Goal: Information Seeking & Learning: Stay updated

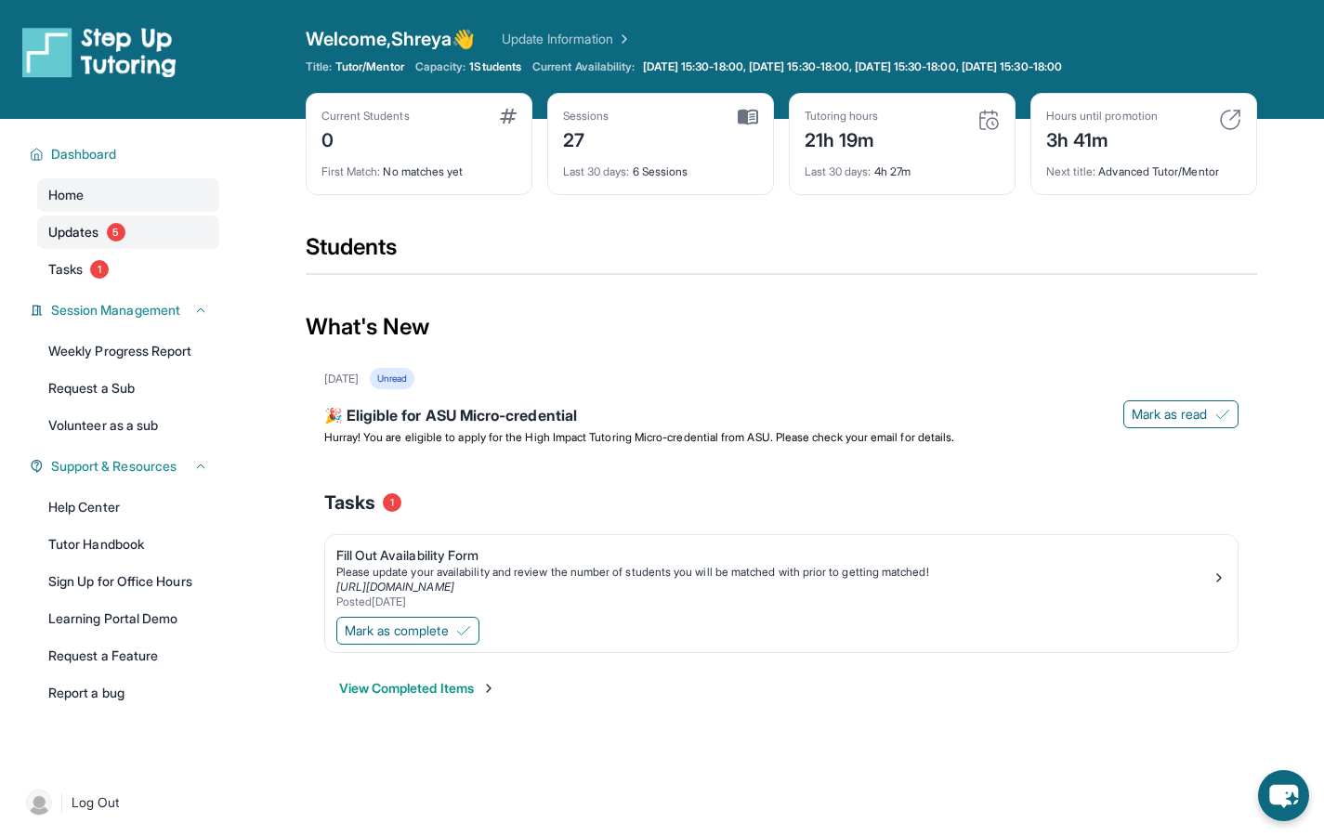
click at [123, 240] on link "Updates 5" at bounding box center [128, 232] width 182 height 33
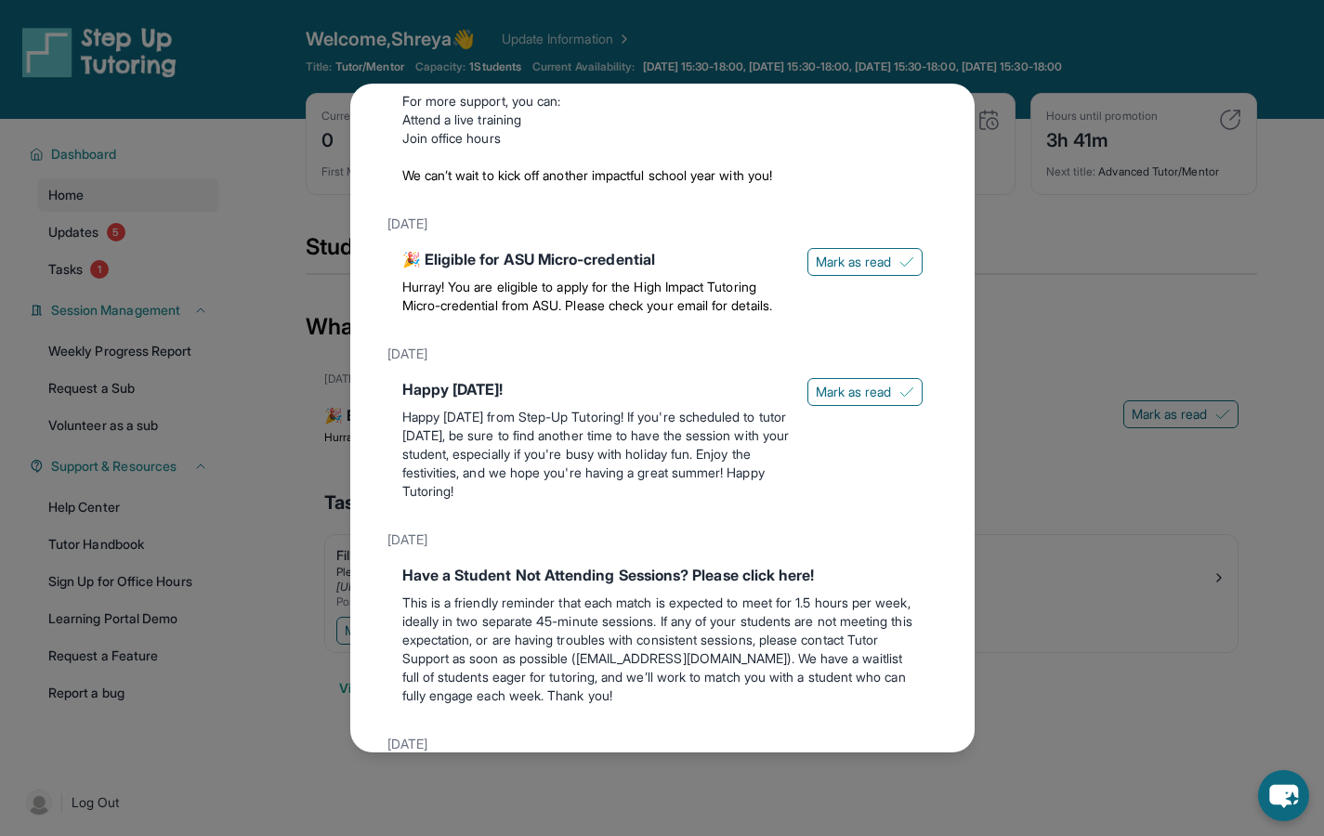
scroll to position [766, 0]
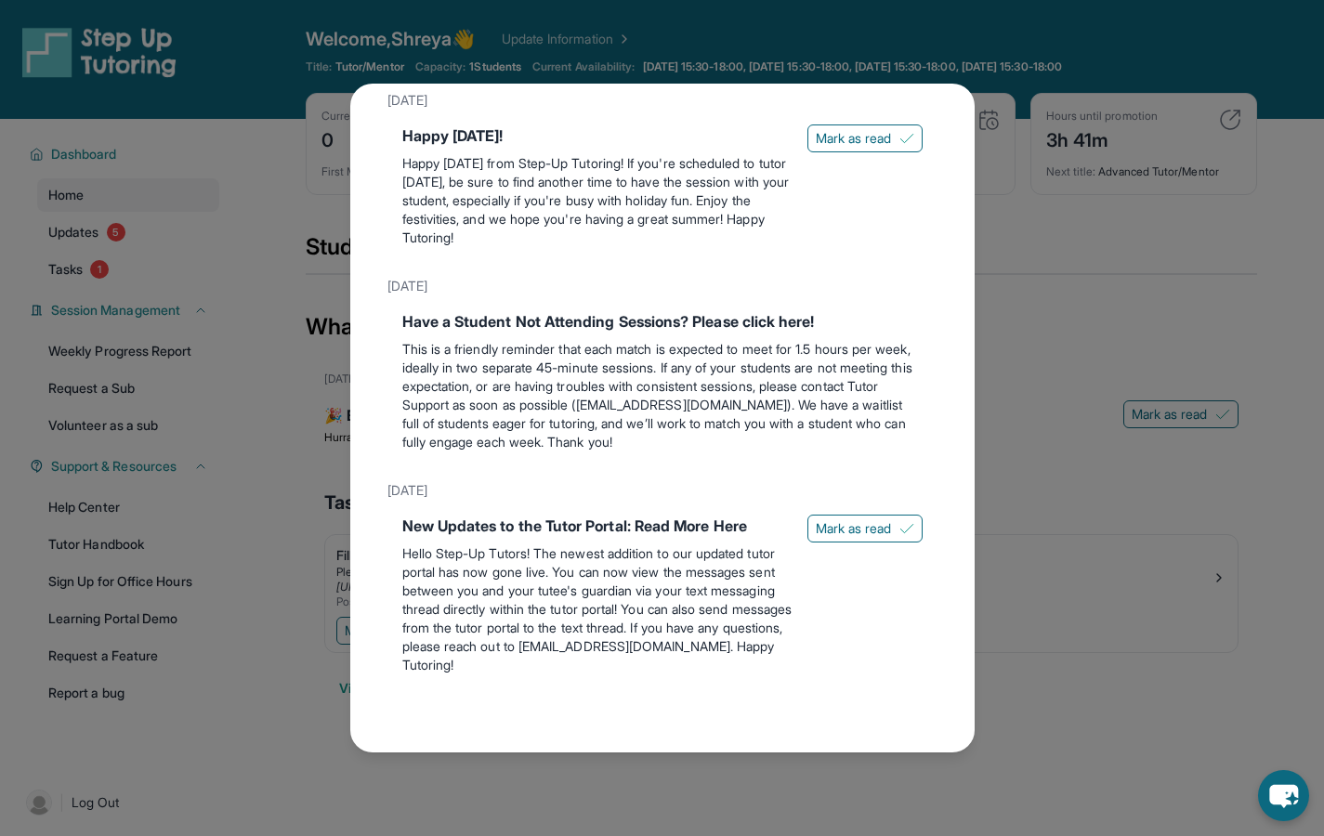
click at [1059, 604] on div "Updates [DATE] 🎉 Eligible for ASU Micro-credential Hurray! You are eligible to …" at bounding box center [662, 418] width 1324 height 836
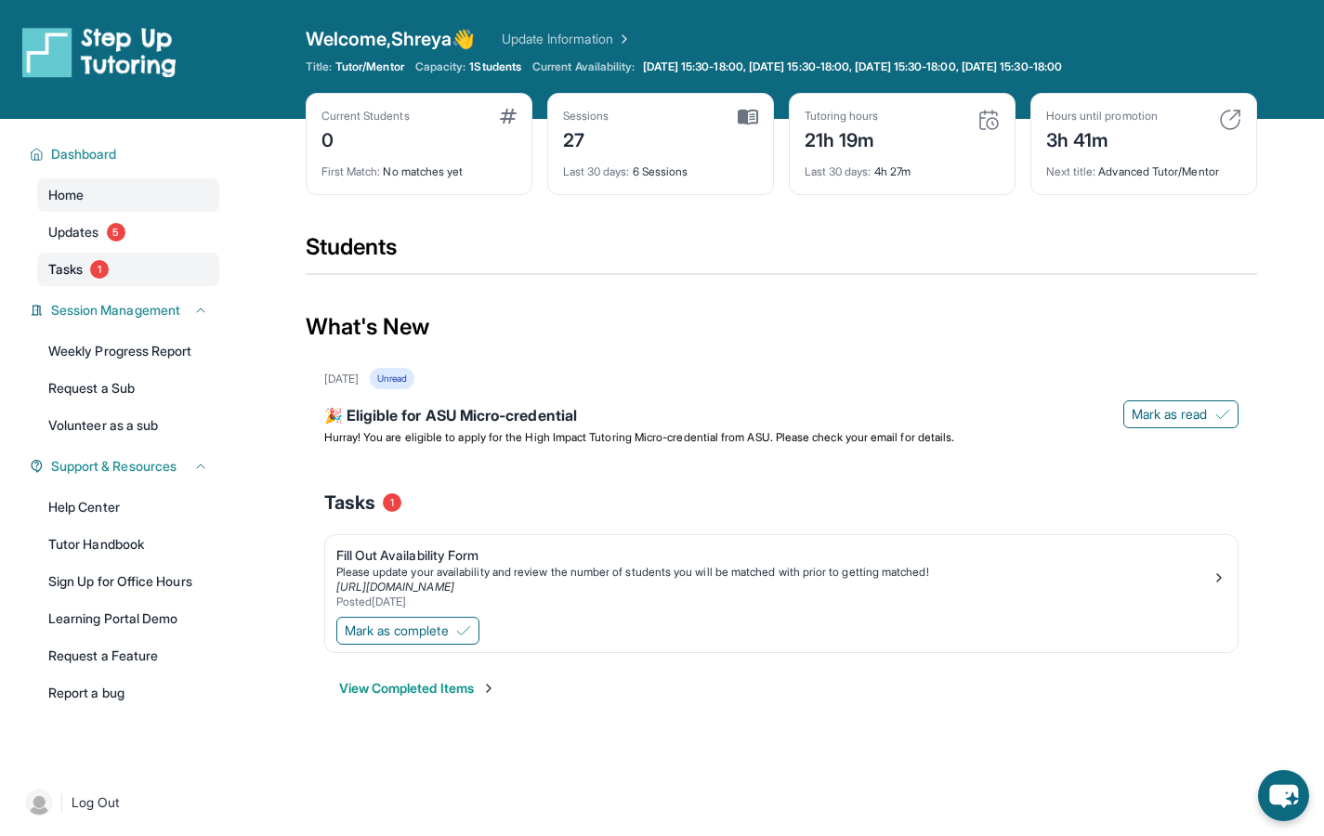
click at [152, 270] on link "Tasks 1" at bounding box center [128, 269] width 182 height 33
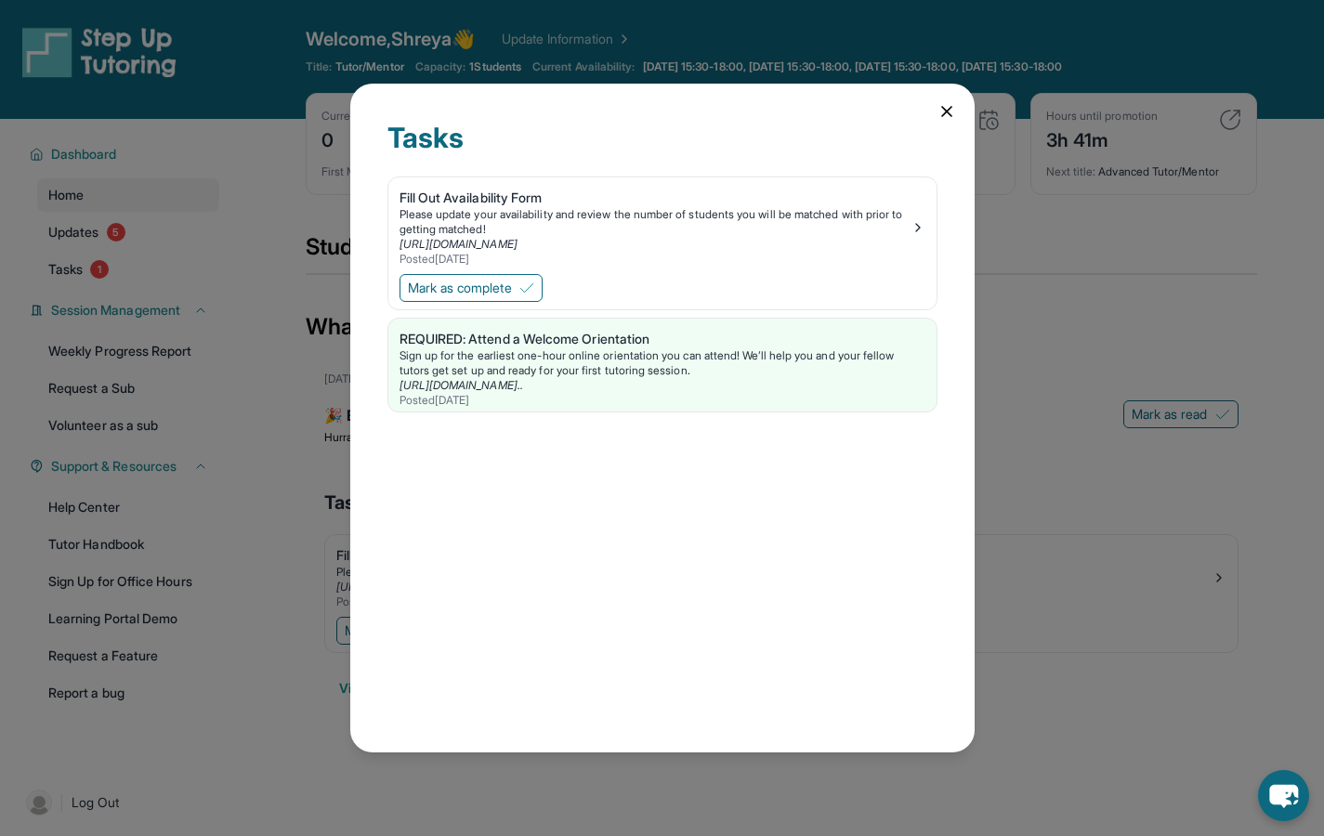
click at [1090, 586] on div "Tasks Fill Out Availability Form Please update your availability and review the…" at bounding box center [662, 418] width 1324 height 836
